Goal: Information Seeking & Learning: Learn about a topic

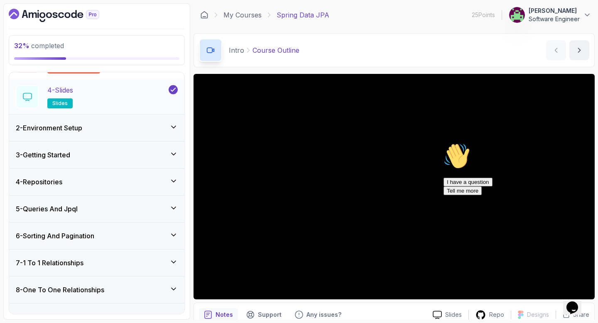
scroll to position [126, 0]
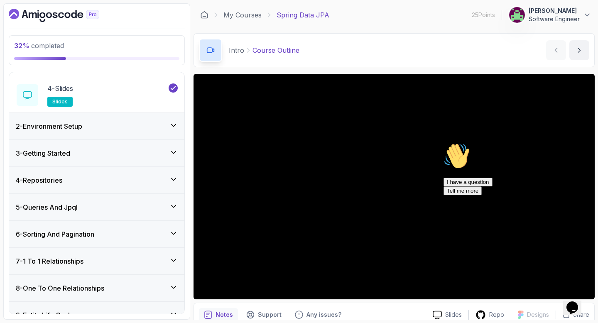
click at [99, 214] on div "5 - Queries And Jpql" at bounding box center [96, 207] width 175 height 27
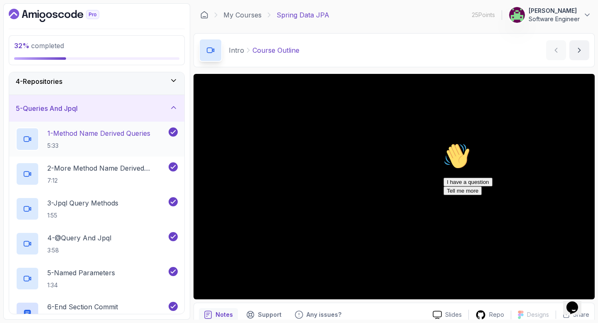
scroll to position [83, 0]
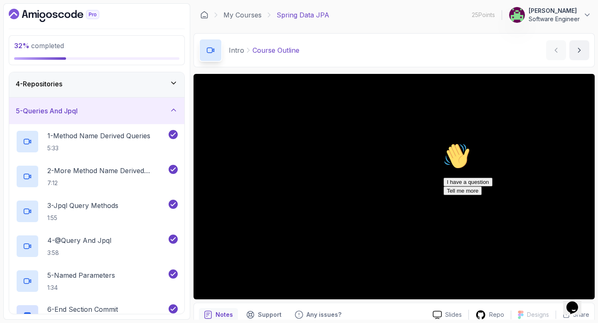
click at [147, 108] on div "5 - Queries And Jpql" at bounding box center [97, 111] width 162 height 10
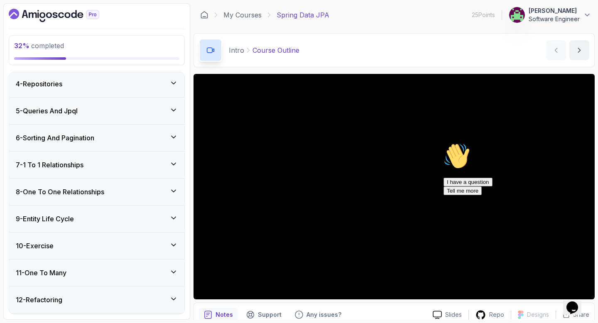
click at [119, 166] on div "7 - 1 To 1 Relationships" at bounding box center [97, 165] width 162 height 10
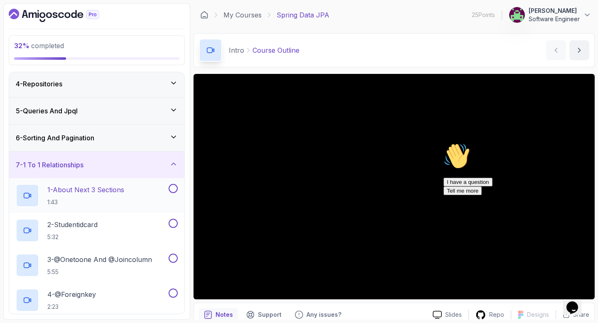
click at [116, 196] on h2 "1 - About Next 3 Sections 1:43" at bounding box center [85, 196] width 77 height 22
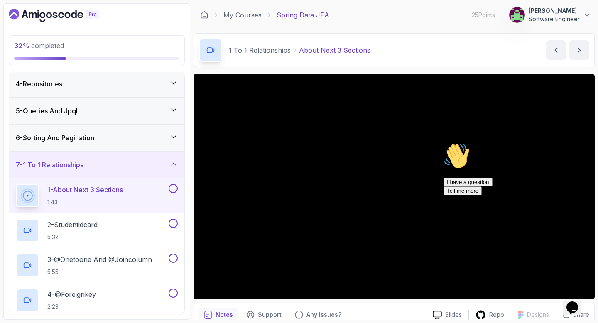
click at [443, 143] on icon "Chat attention grabber" at bounding box center [443, 143] width 0 height 0
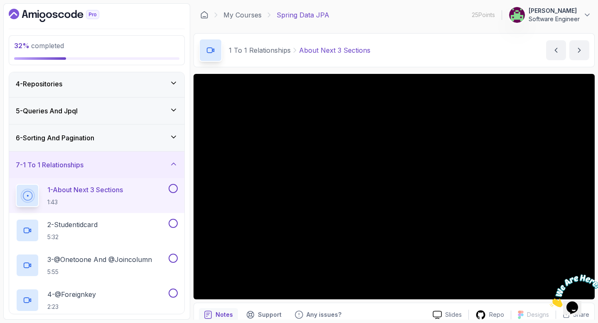
click at [550, 301] on icon "Close" at bounding box center [550, 304] width 0 height 7
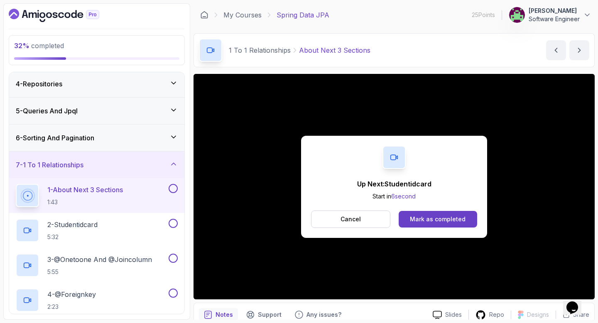
click at [173, 190] on button at bounding box center [173, 188] width 9 height 9
click at [98, 228] on p "2 - Studentidcard" at bounding box center [72, 225] width 50 height 10
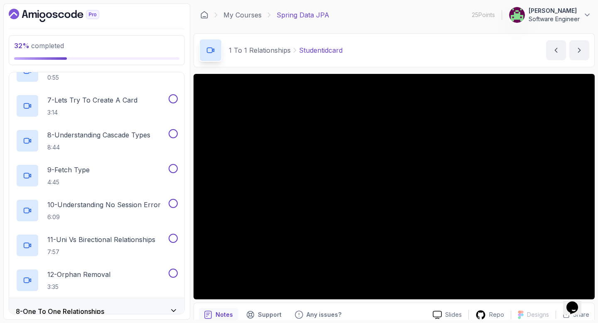
scroll to position [437, 0]
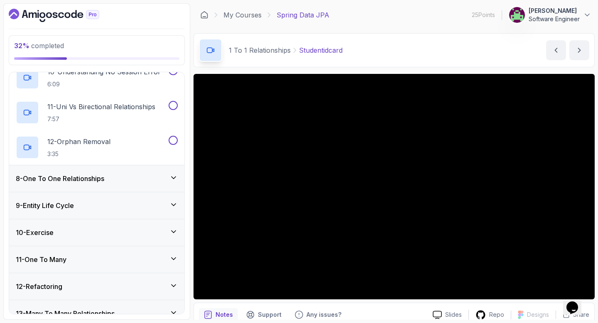
click at [154, 179] on div "8 - One To One Relationships" at bounding box center [97, 179] width 162 height 10
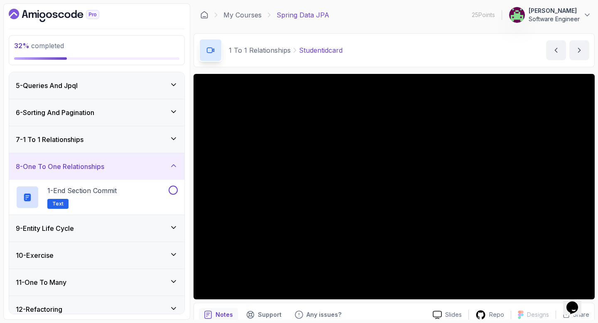
scroll to position [104, 0]
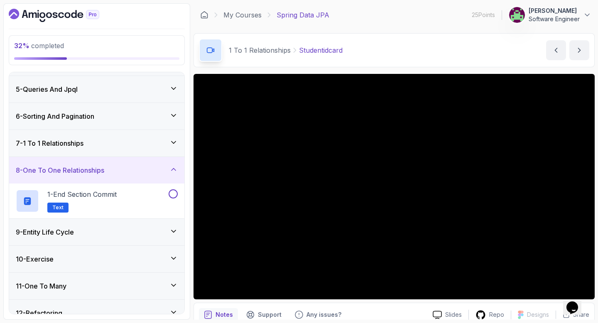
click at [169, 171] on div "8 - One To One Relationships" at bounding box center [97, 170] width 162 height 10
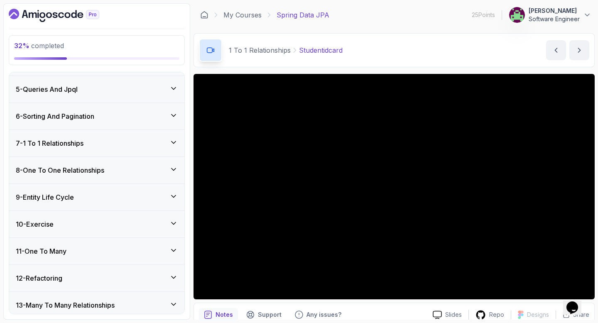
click at [147, 198] on div "9 - Entity Life Cycle" at bounding box center [97, 197] width 162 height 10
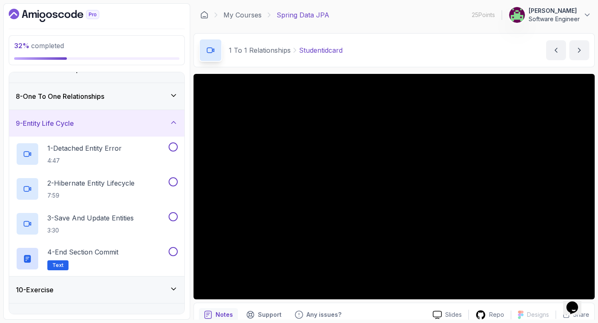
scroll to position [172, 0]
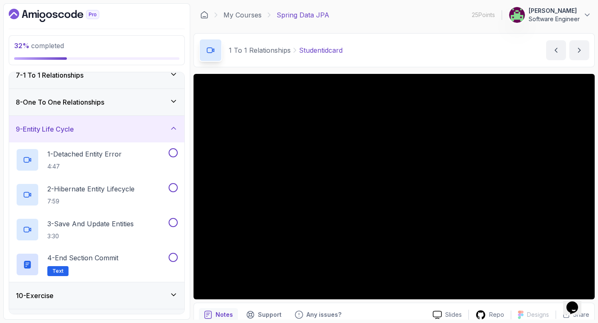
click at [153, 127] on div "9 - Entity Life Cycle" at bounding box center [97, 129] width 162 height 10
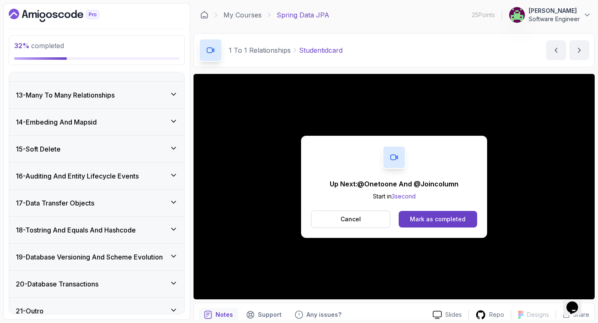
scroll to position [0, 0]
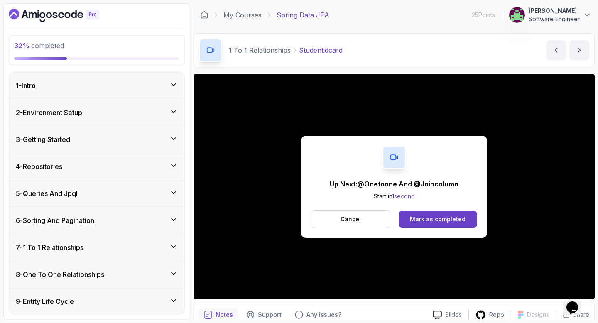
click at [103, 251] on div "7 - 1 To 1 Relationships" at bounding box center [97, 247] width 162 height 10
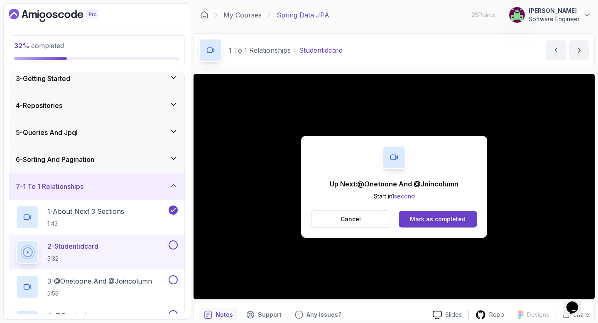
scroll to position [64, 0]
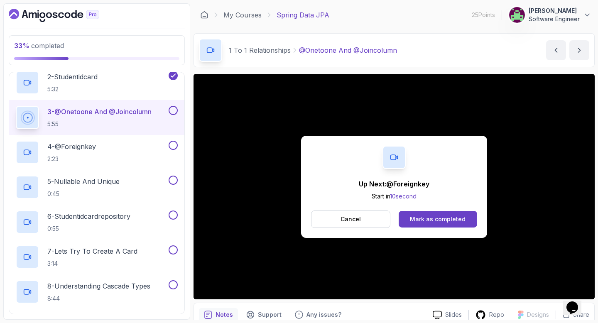
scroll to position [37, 0]
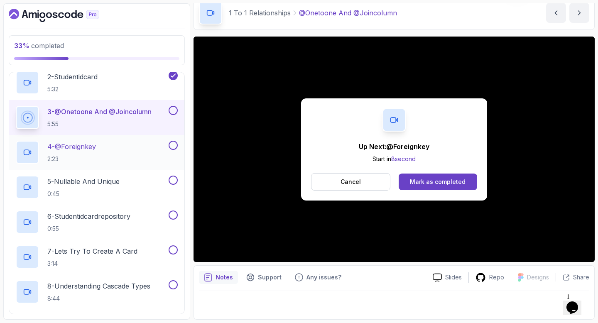
click at [96, 148] on p "4 - @Foreignkey" at bounding box center [71, 147] width 49 height 10
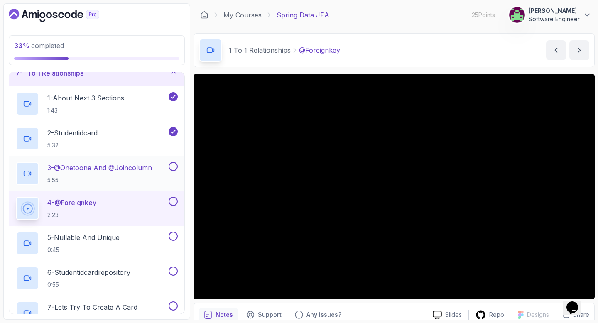
click at [175, 166] on button at bounding box center [173, 166] width 9 height 9
click at [174, 203] on button at bounding box center [173, 201] width 9 height 9
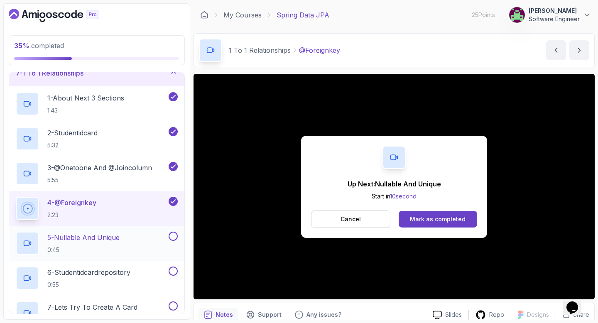
click at [107, 237] on p "5 - Nullable And Unique" at bounding box center [83, 237] width 72 height 10
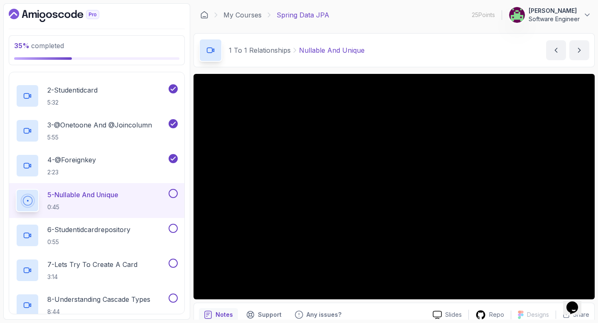
scroll to position [37, 0]
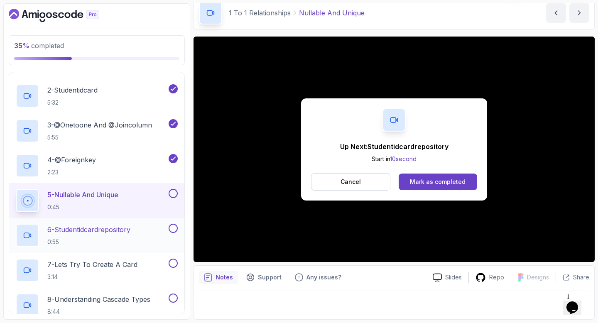
click at [123, 232] on p "6 - Studentidcardrepository" at bounding box center [88, 230] width 83 height 10
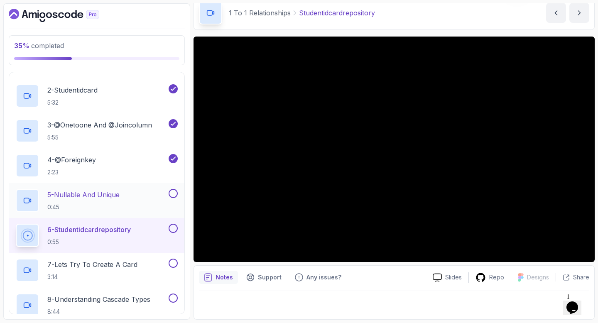
click at [174, 196] on button at bounding box center [173, 193] width 9 height 9
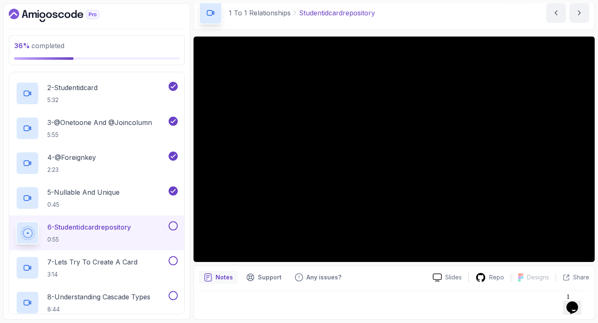
scroll to position [144, 0]
